Goal: Task Accomplishment & Management: Complete application form

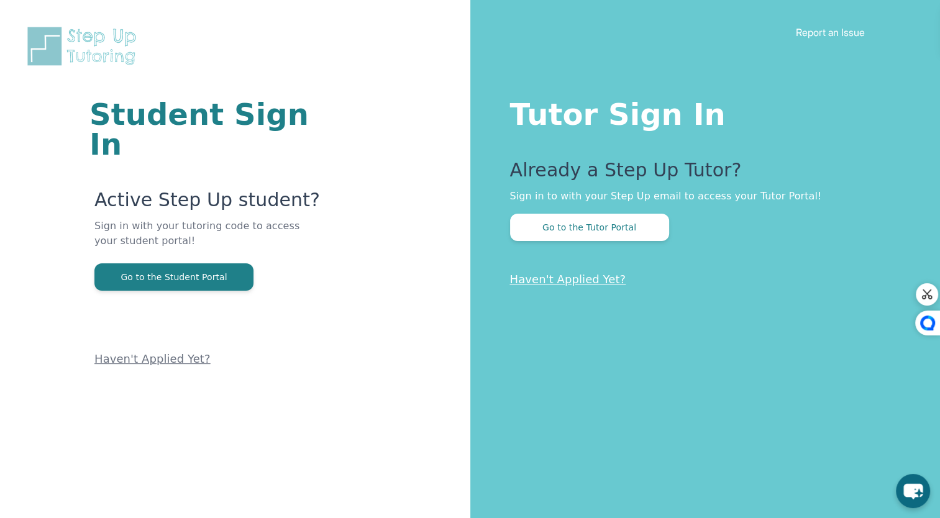
click at [629, 226] on button "Go to the Tutor Portal" at bounding box center [589, 227] width 159 height 27
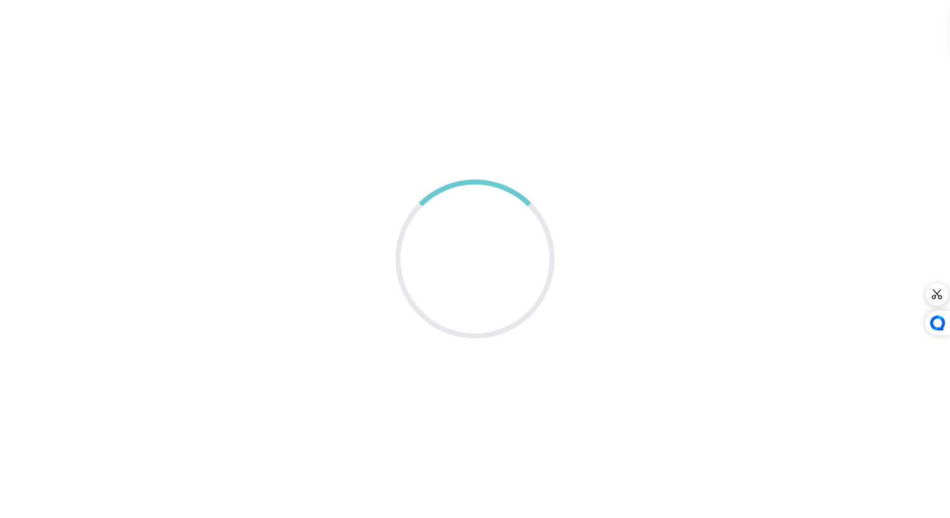
click at [399, 294] on div at bounding box center [474, 259] width 159 height 159
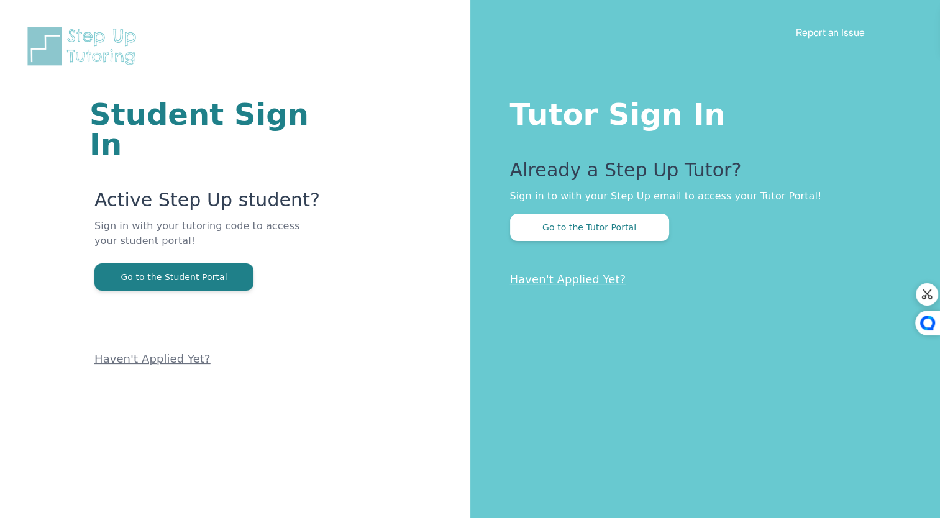
click at [614, 227] on button "Go to the Tutor Portal" at bounding box center [589, 227] width 159 height 27
click at [572, 228] on button "Go to the Tutor Portal" at bounding box center [589, 227] width 159 height 27
